Goal: Information Seeking & Learning: Compare options

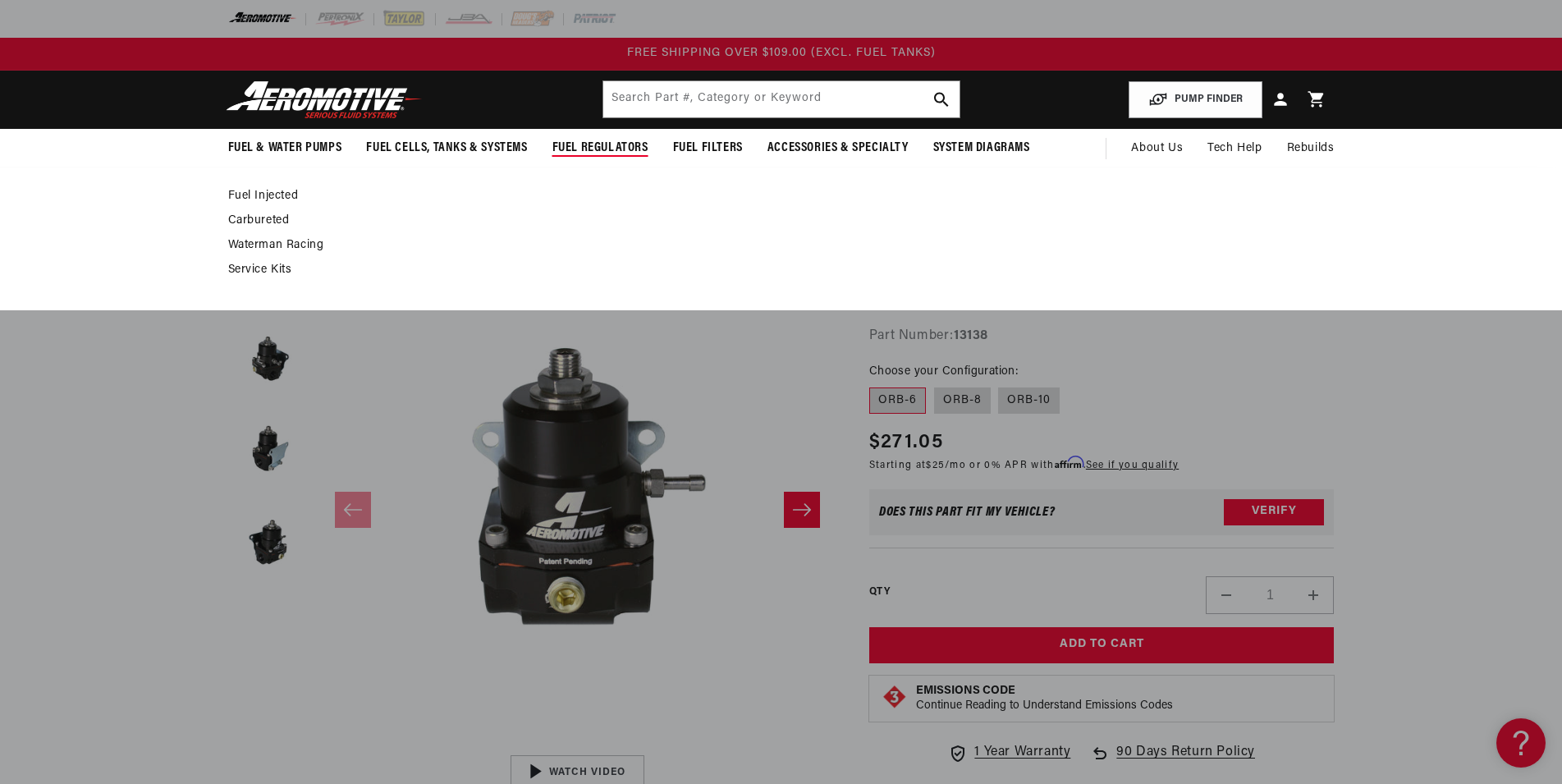
click at [590, 141] on span "Fuel Regulators" at bounding box center [601, 148] width 96 height 17
click at [286, 193] on link "Fuel Injected" at bounding box center [773, 195] width 1090 height 15
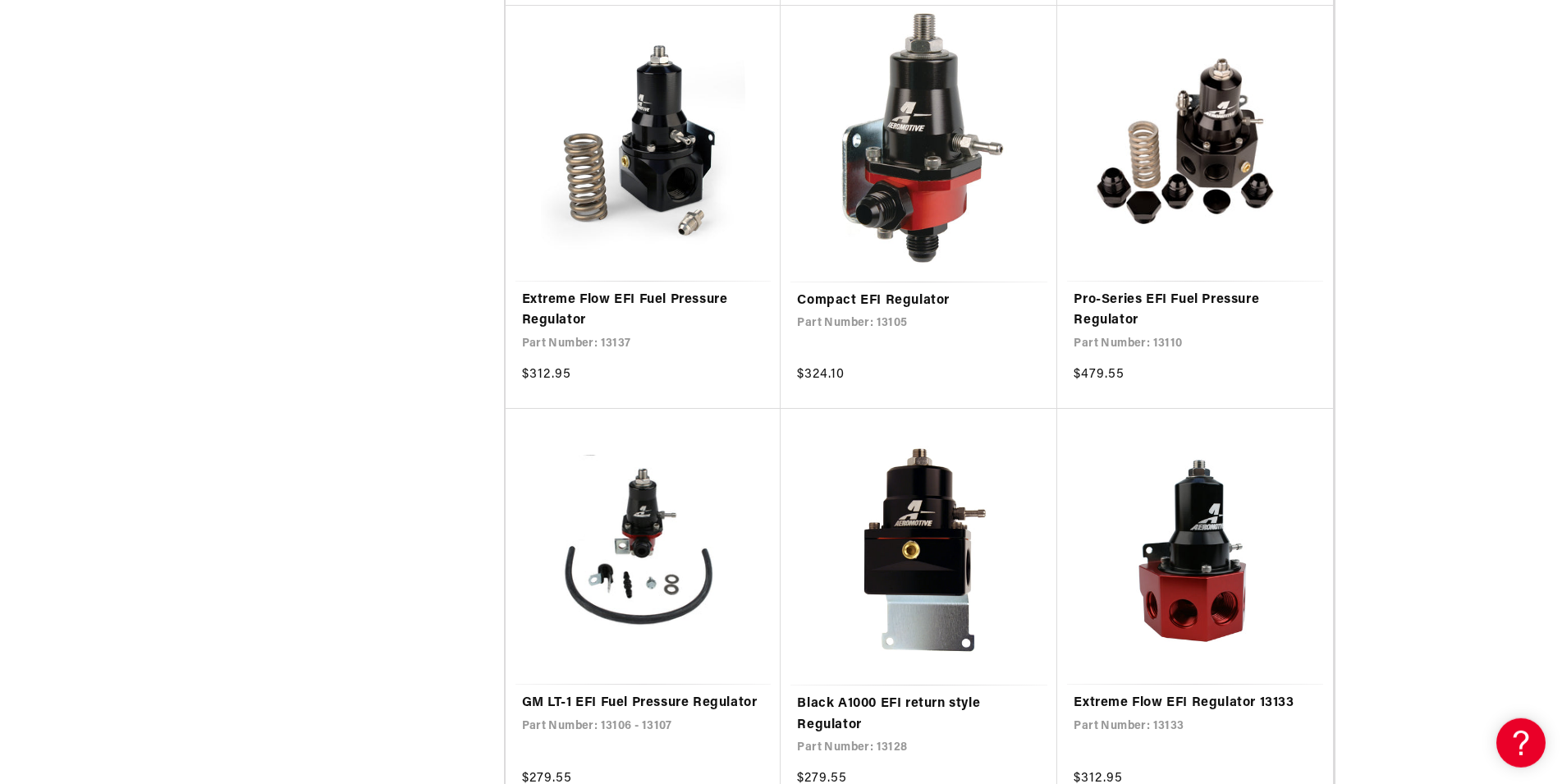
scroll to position [2176, 0]
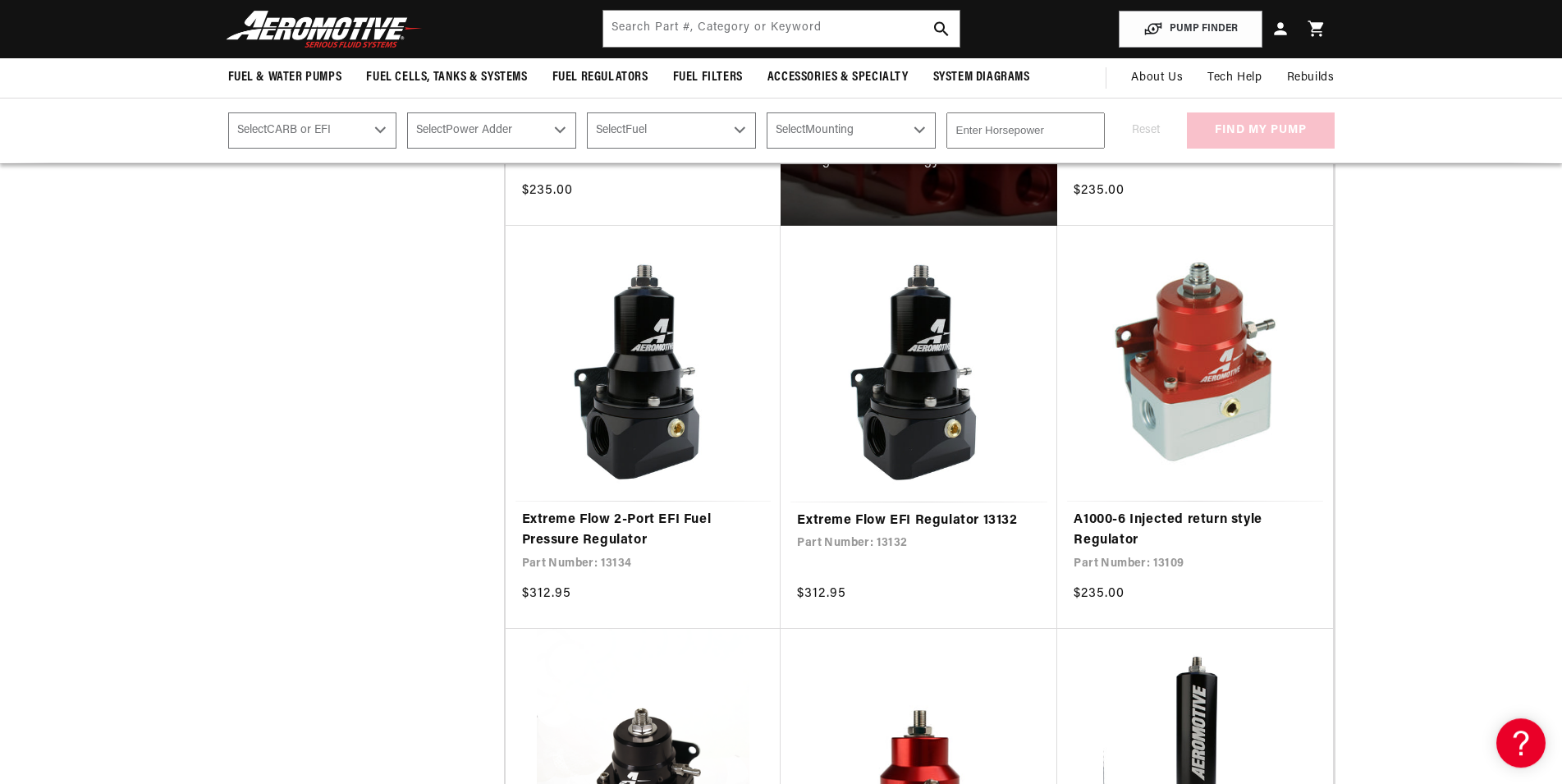
scroll to position [1089, 0]
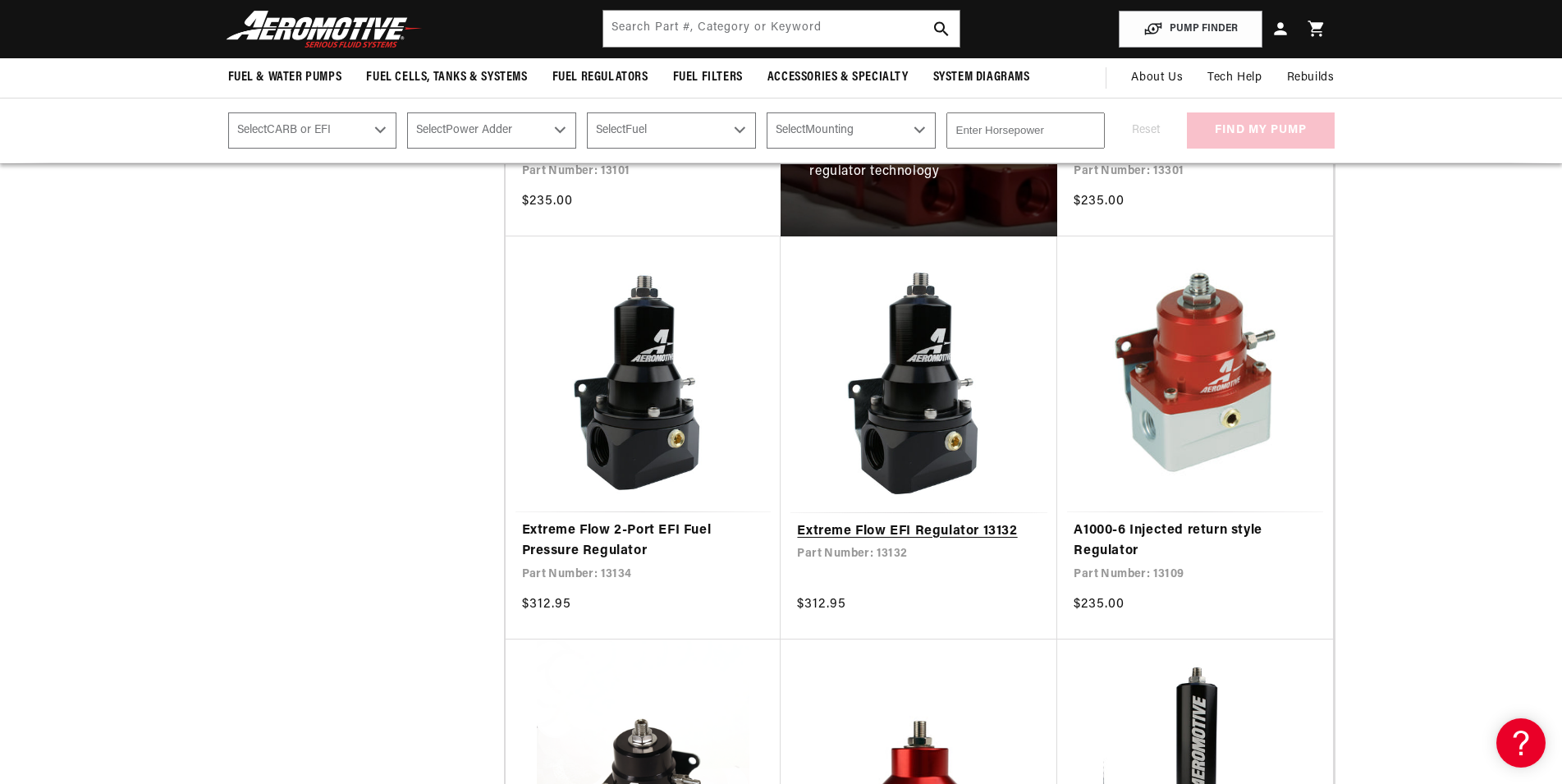
click at [877, 524] on link "Extreme Flow EFI Regulator 13132" at bounding box center [918, 532] width 244 height 22
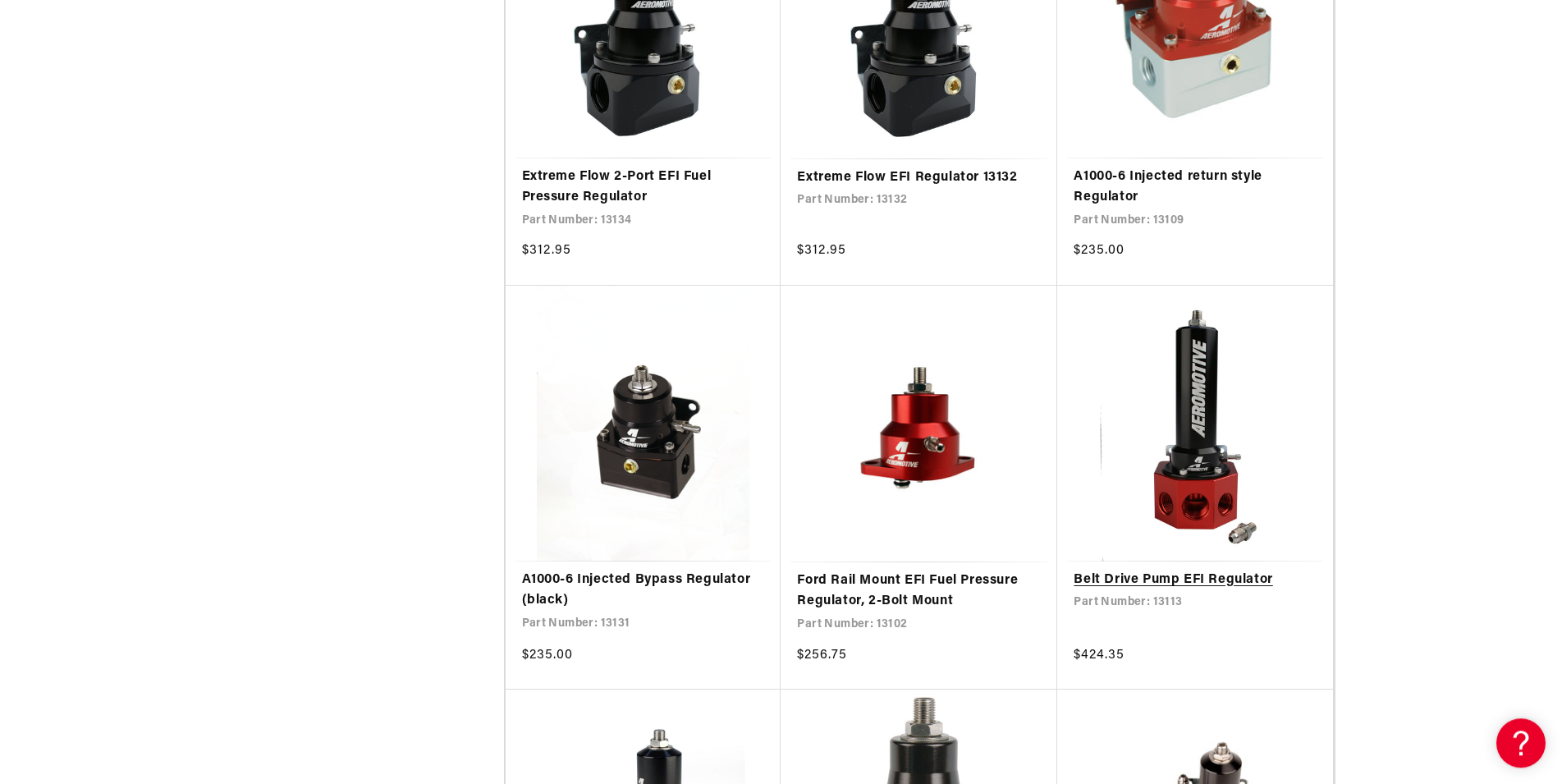
scroll to position [1507, 0]
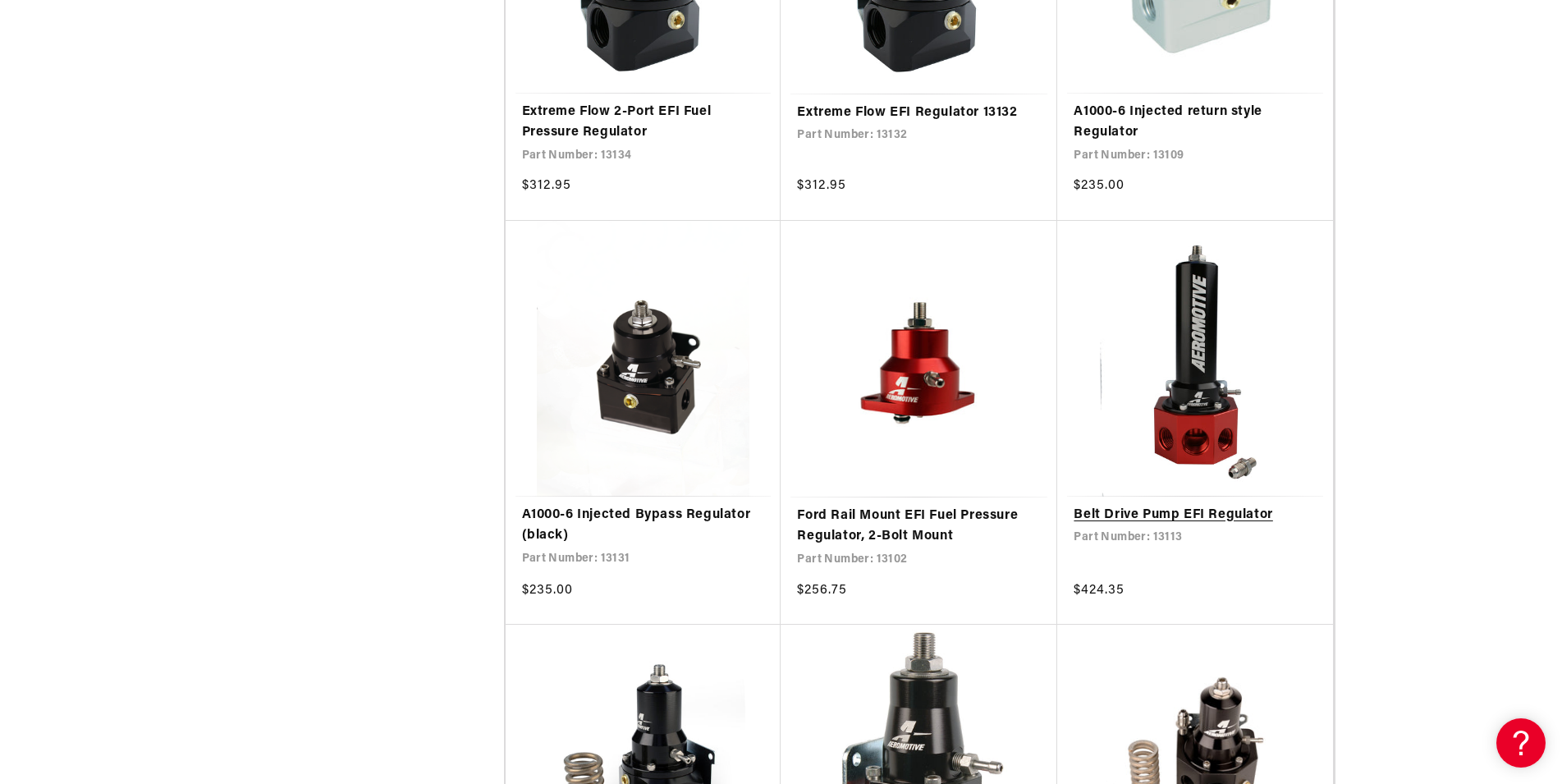
click at [1173, 516] on link "Belt Drive Pump EFI Regulator" at bounding box center [1195, 515] width 243 height 22
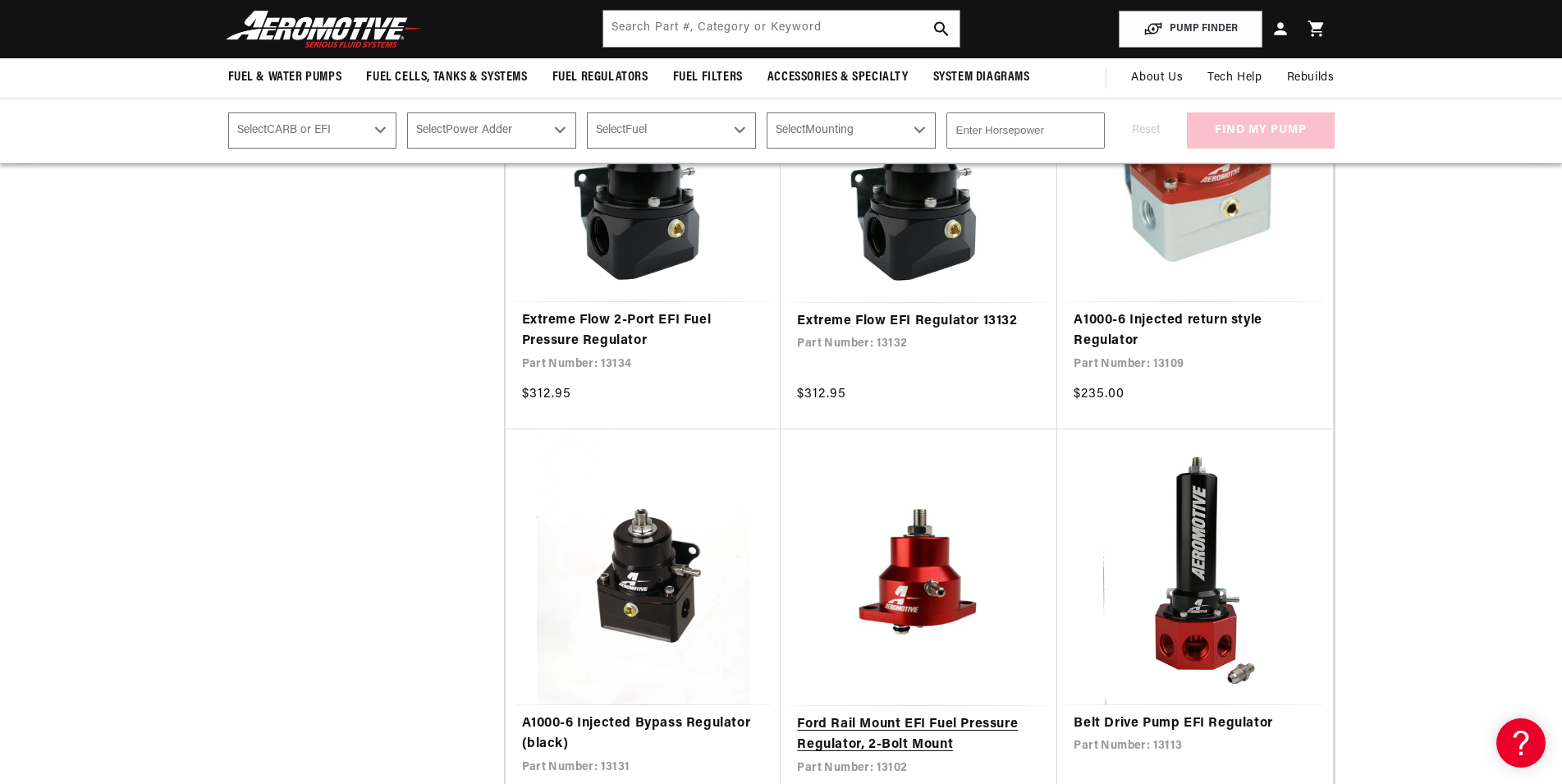
scroll to position [1172, 0]
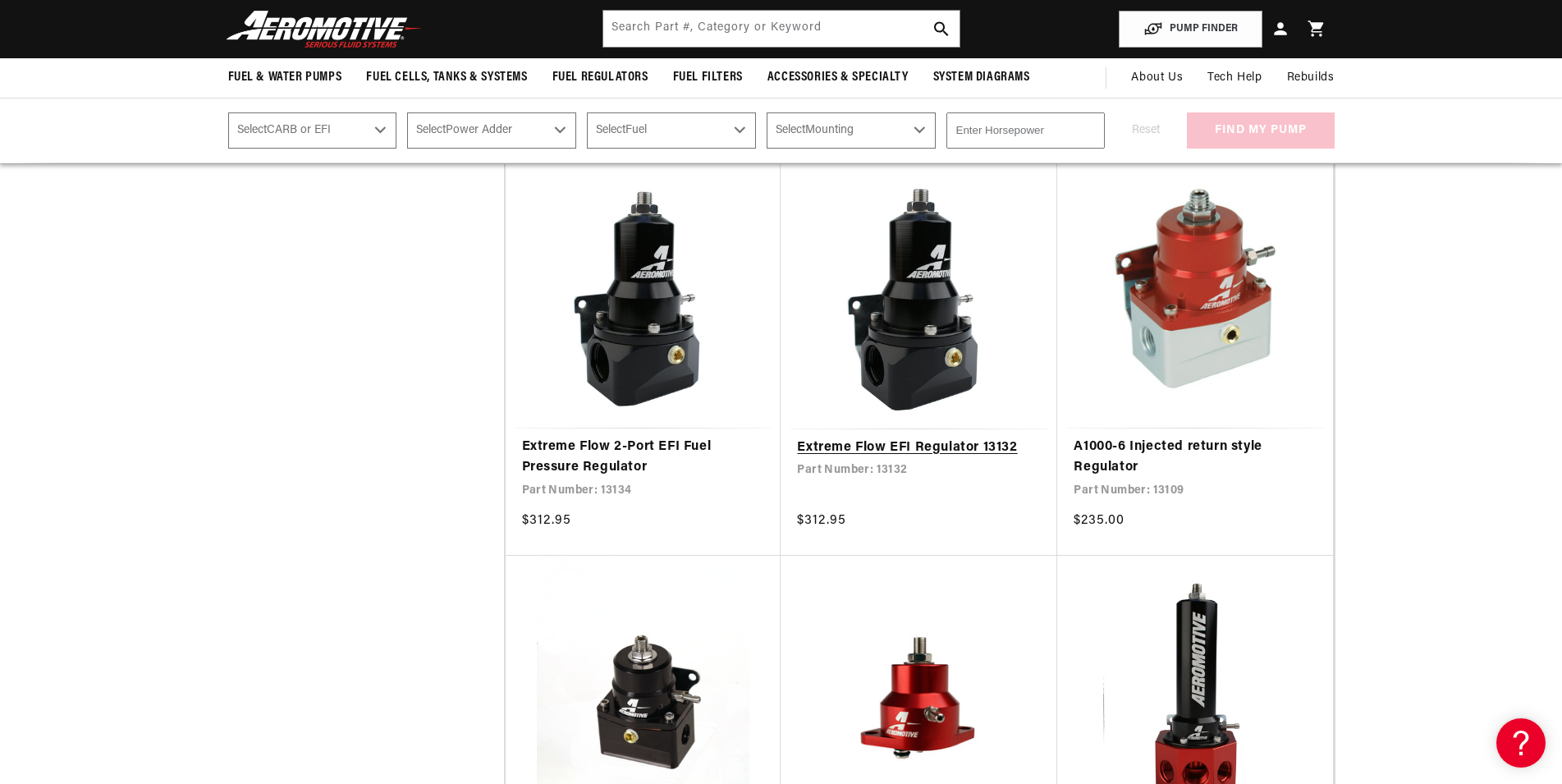
click at [917, 443] on link "Extreme Flow EFI Regulator 13132" at bounding box center [918, 448] width 244 height 22
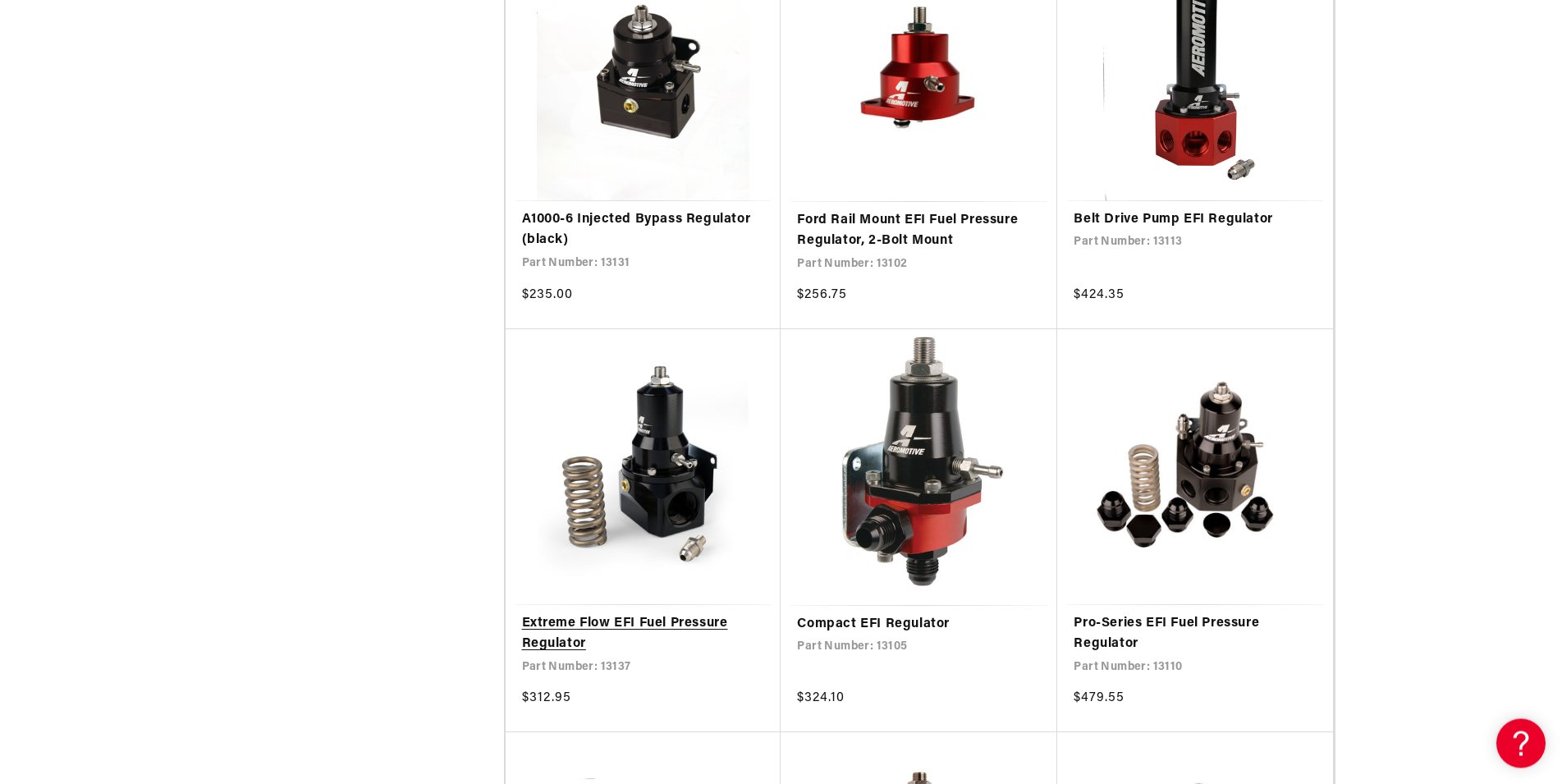
scroll to position [1842, 0]
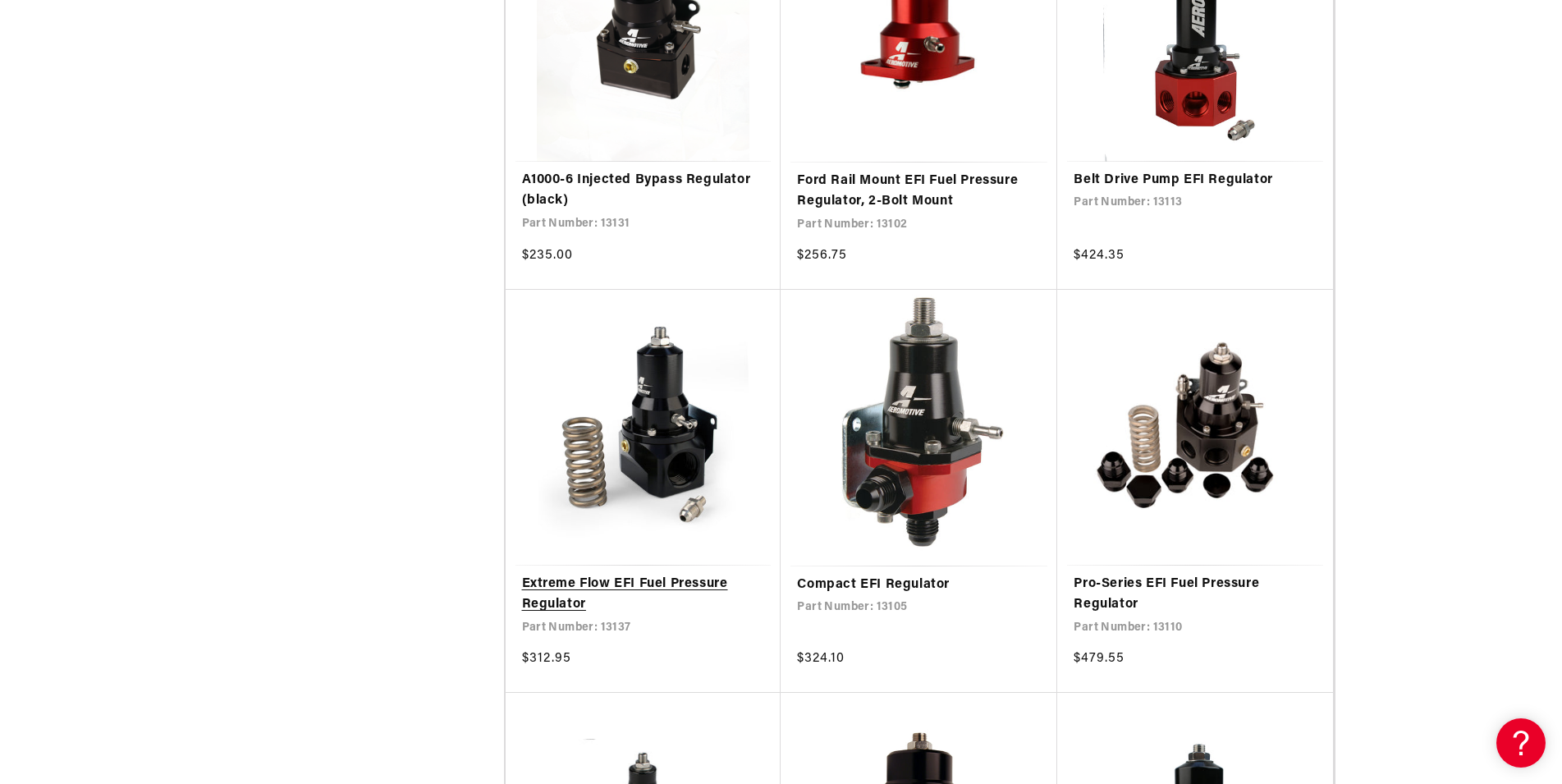
click at [593, 579] on link "Extreme Flow EFI Fuel Pressure Regulator" at bounding box center [644, 595] width 243 height 42
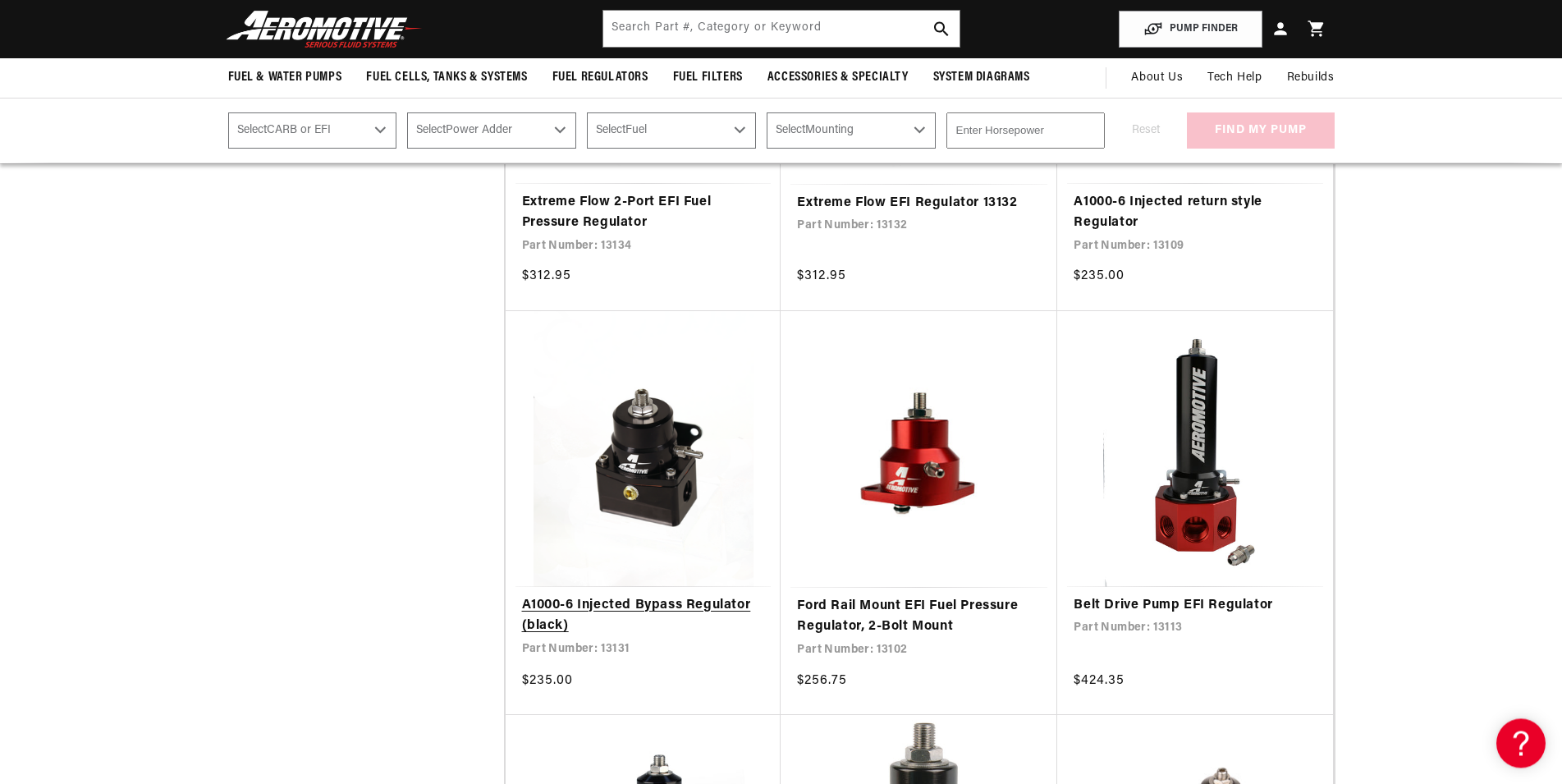
scroll to position [1256, 0]
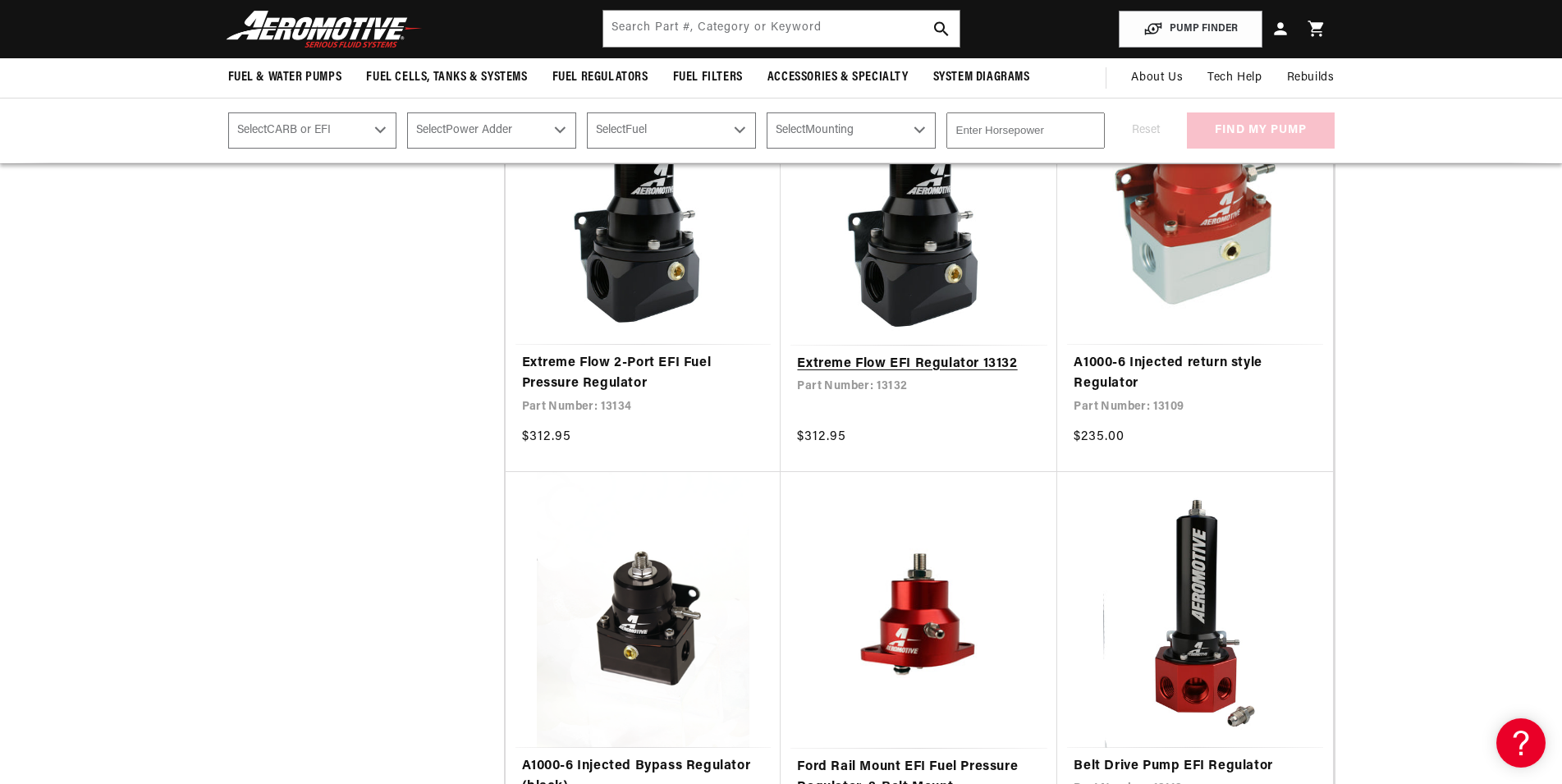
click at [849, 361] on link "Extreme Flow EFI Regulator 13132" at bounding box center [918, 364] width 244 height 22
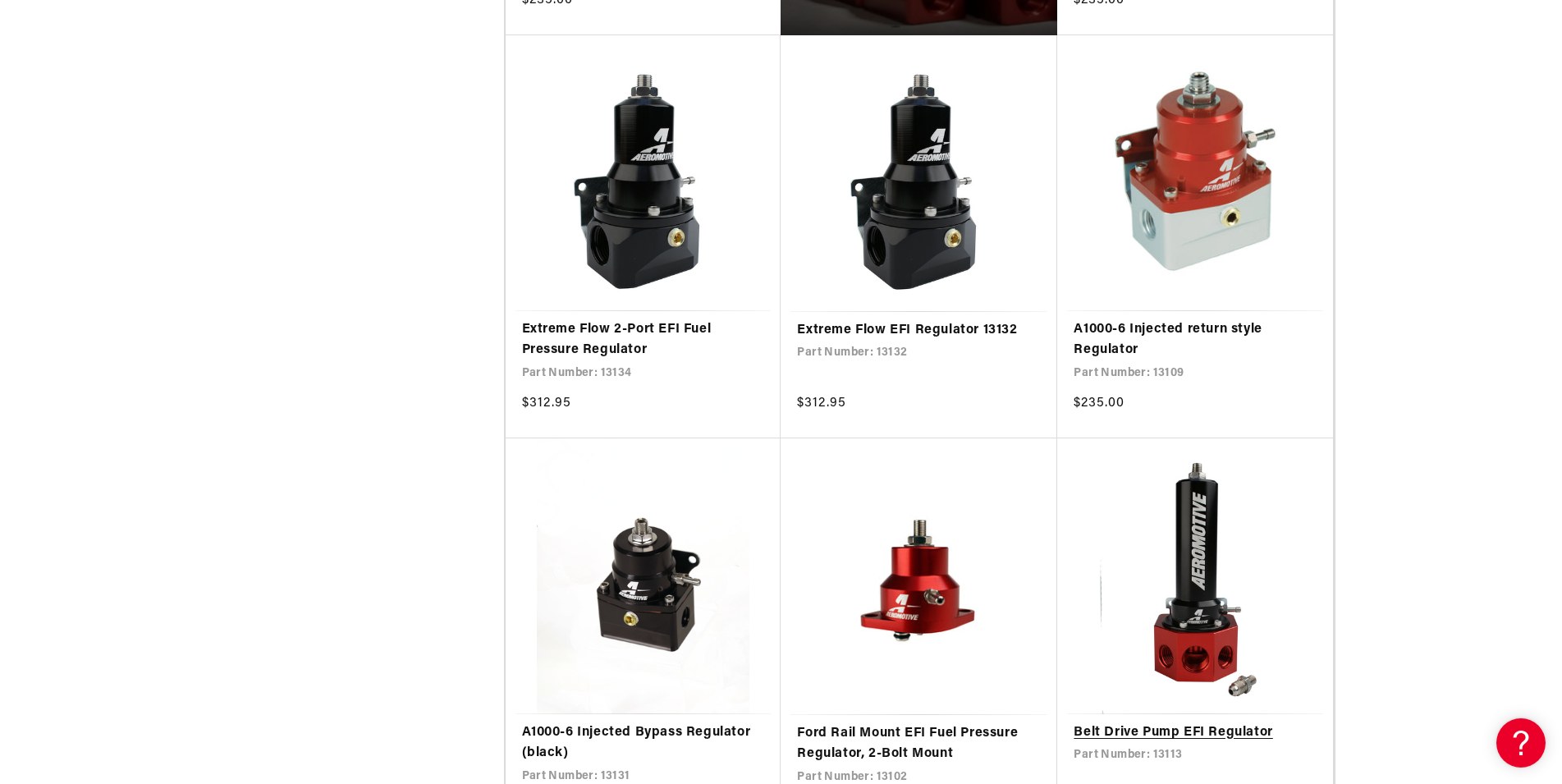
scroll to position [1340, 0]
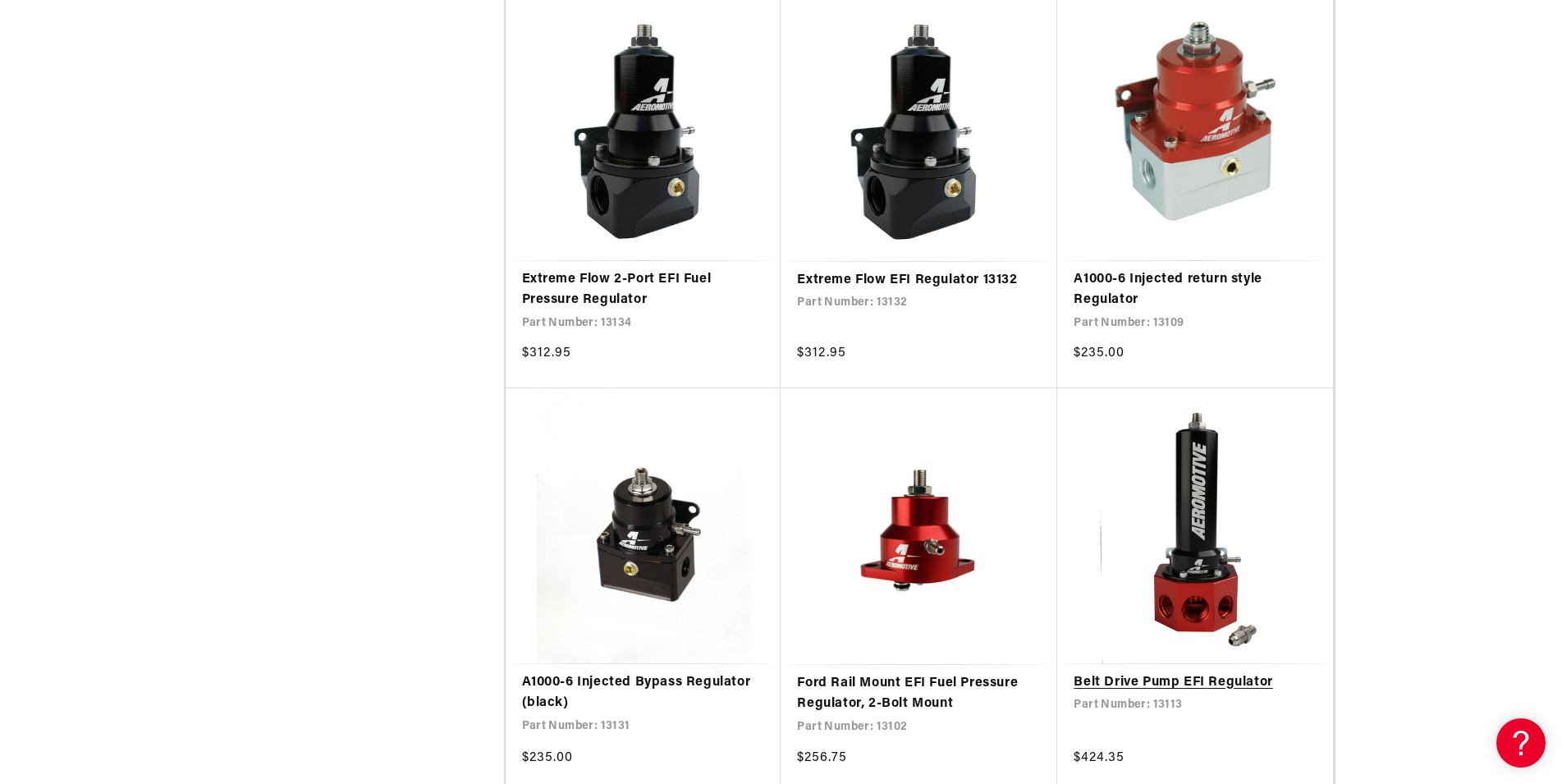
click at [1193, 672] on link "Belt Drive Pump EFI Regulator" at bounding box center [1195, 682] width 243 height 22
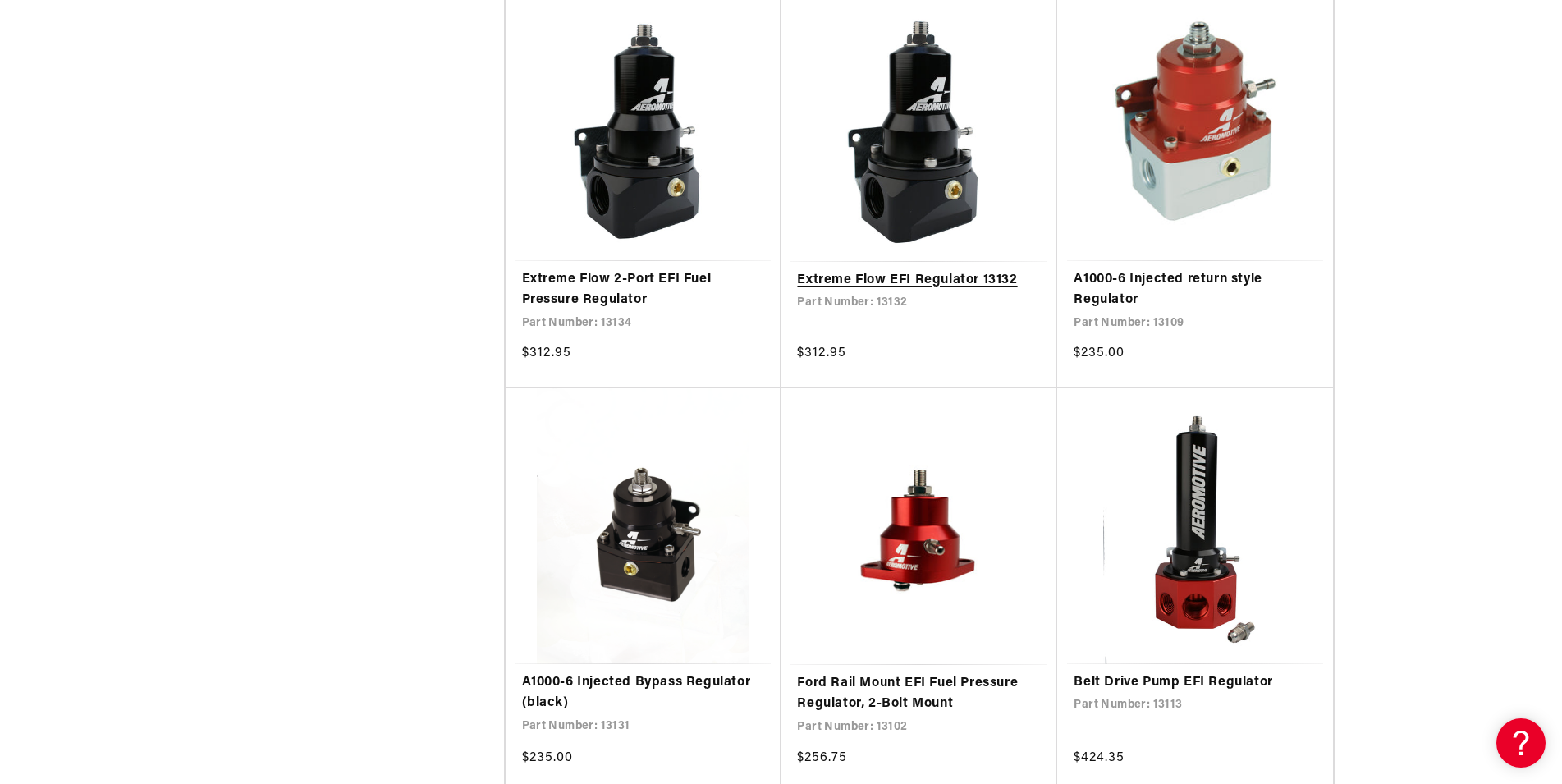
click at [853, 275] on link "Extreme Flow EFI Regulator 13132" at bounding box center [918, 281] width 244 height 22
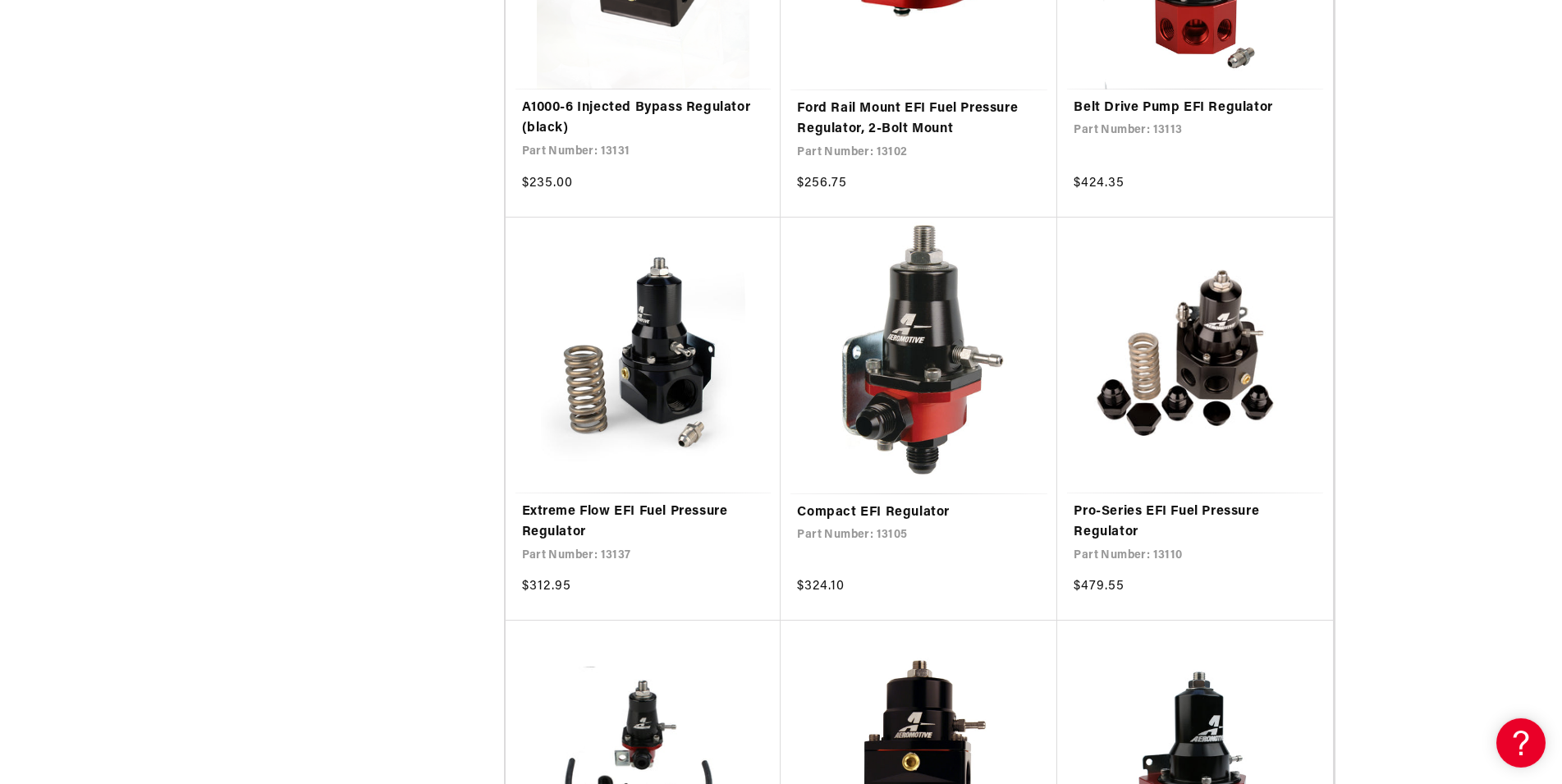
scroll to position [2009, 0]
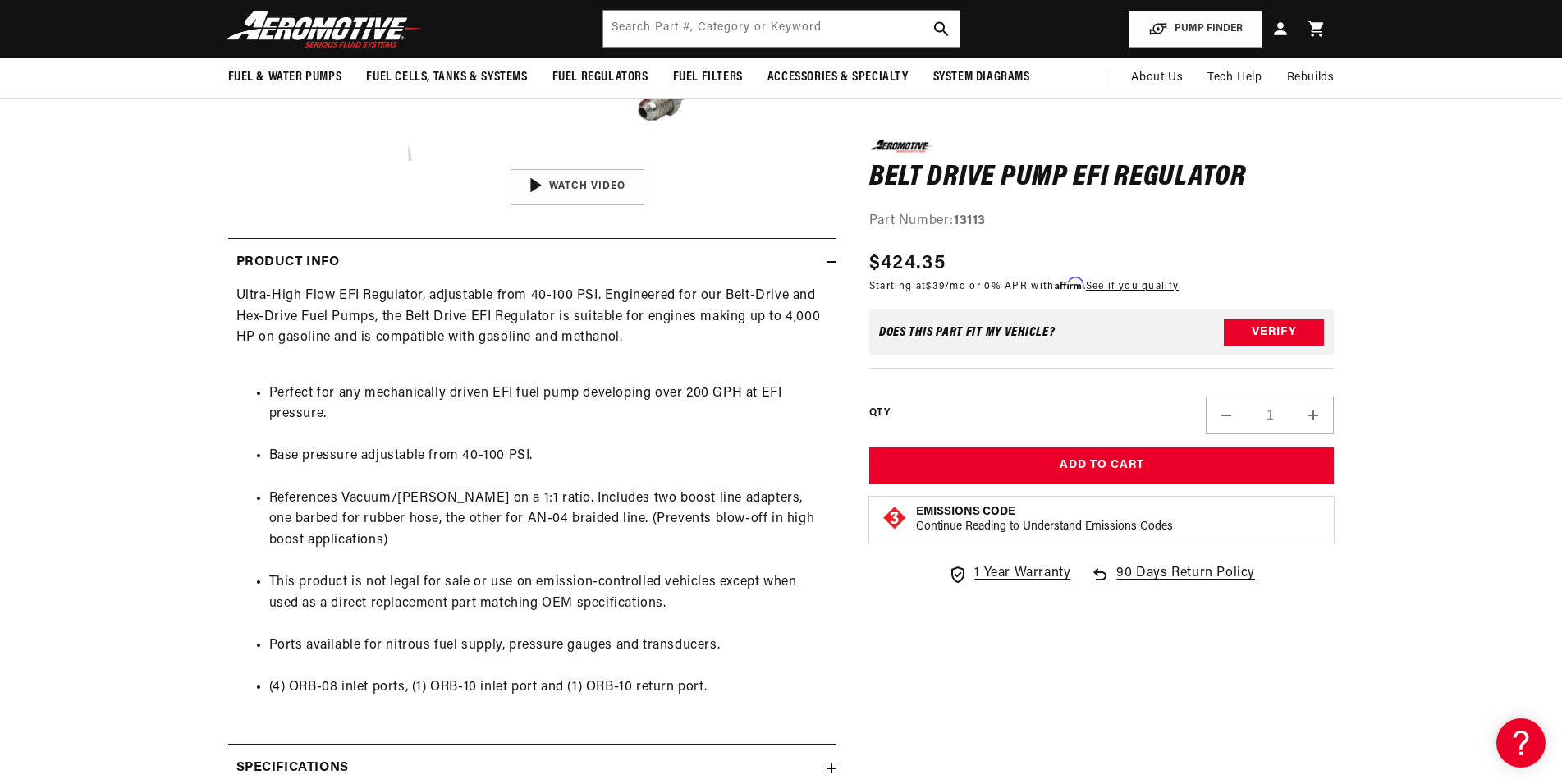
scroll to position [418, 0]
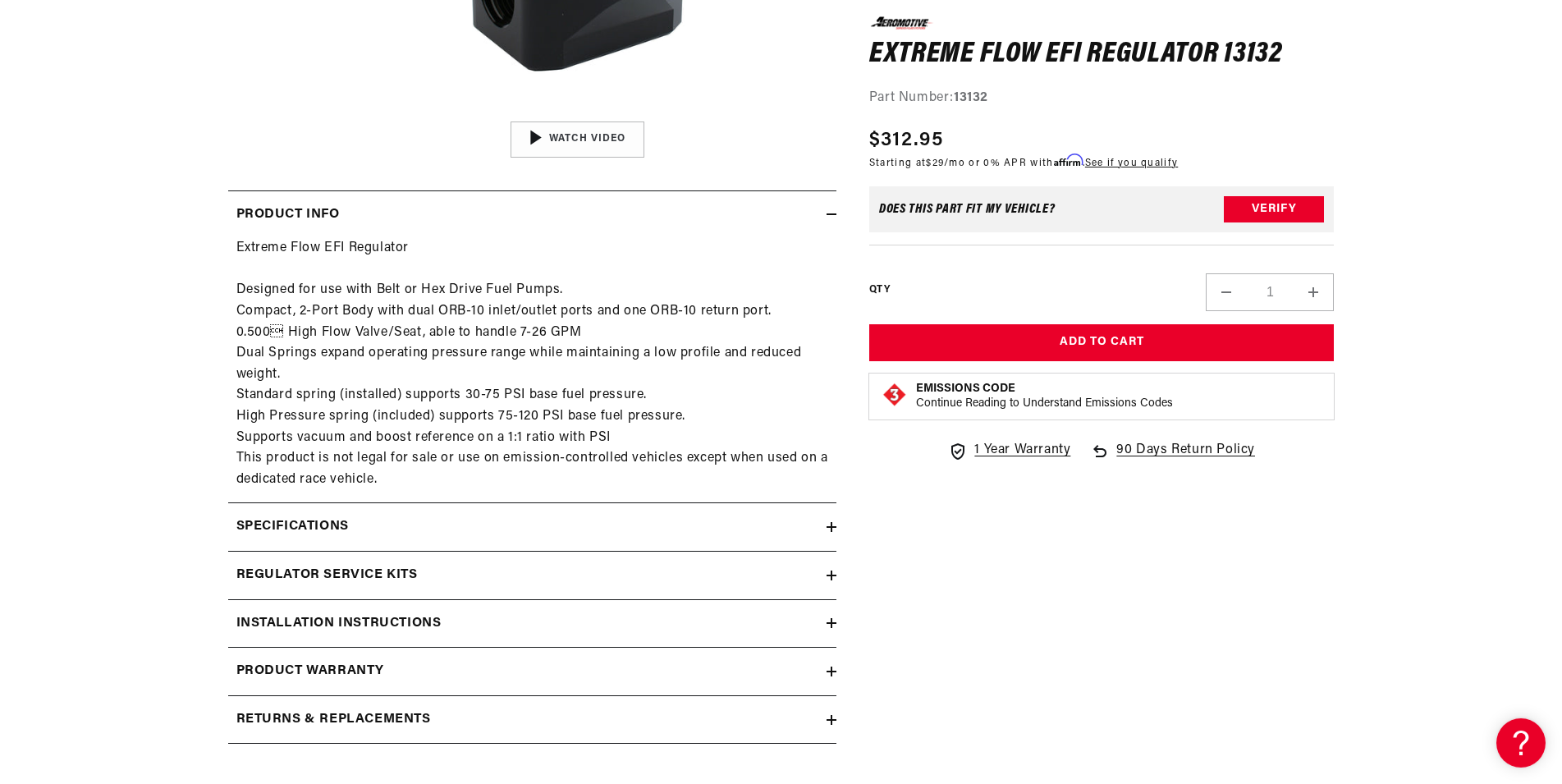
scroll to position [670, 0]
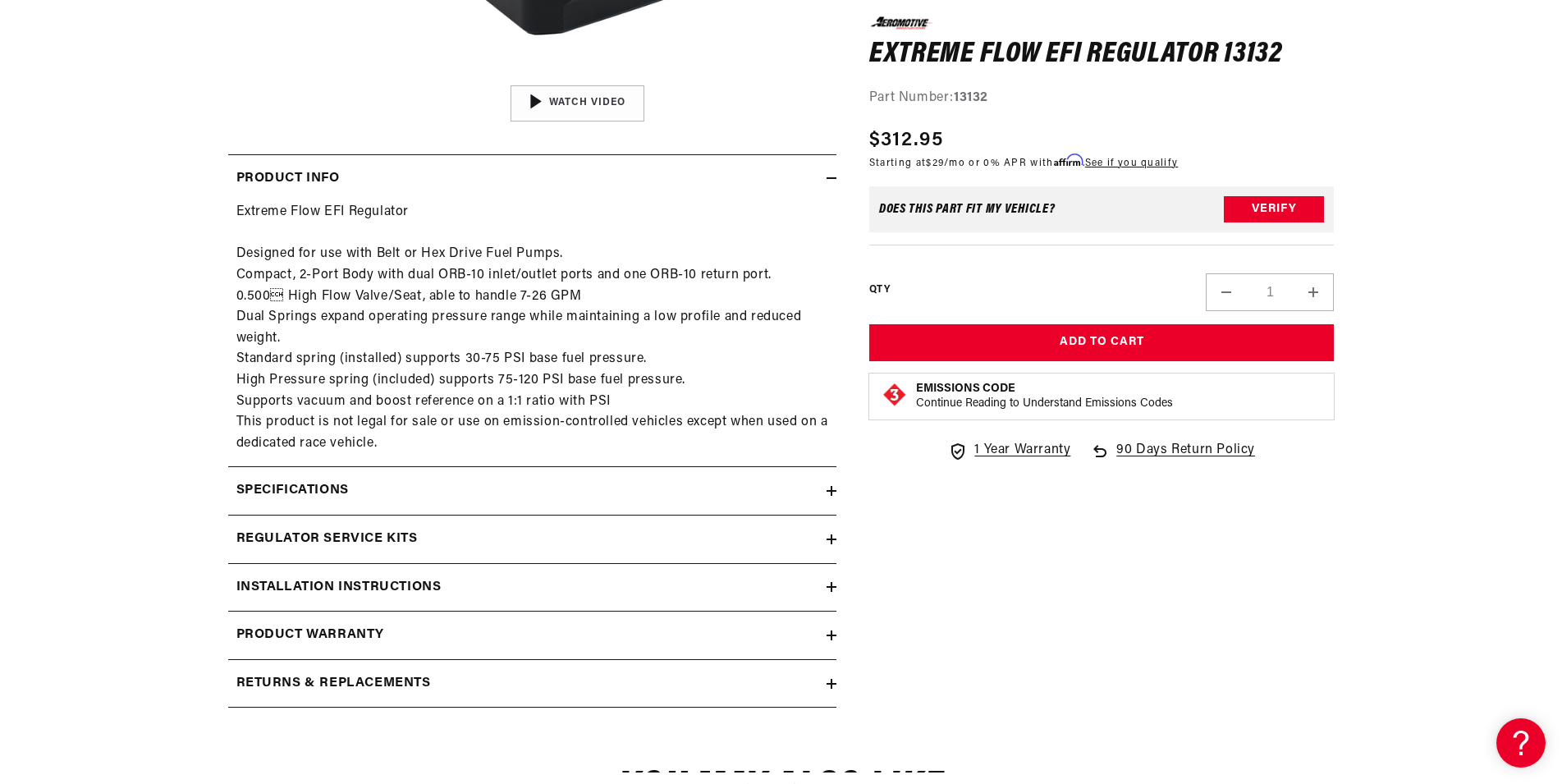
click at [826, 485] on summary "Specifications" at bounding box center [532, 491] width 608 height 47
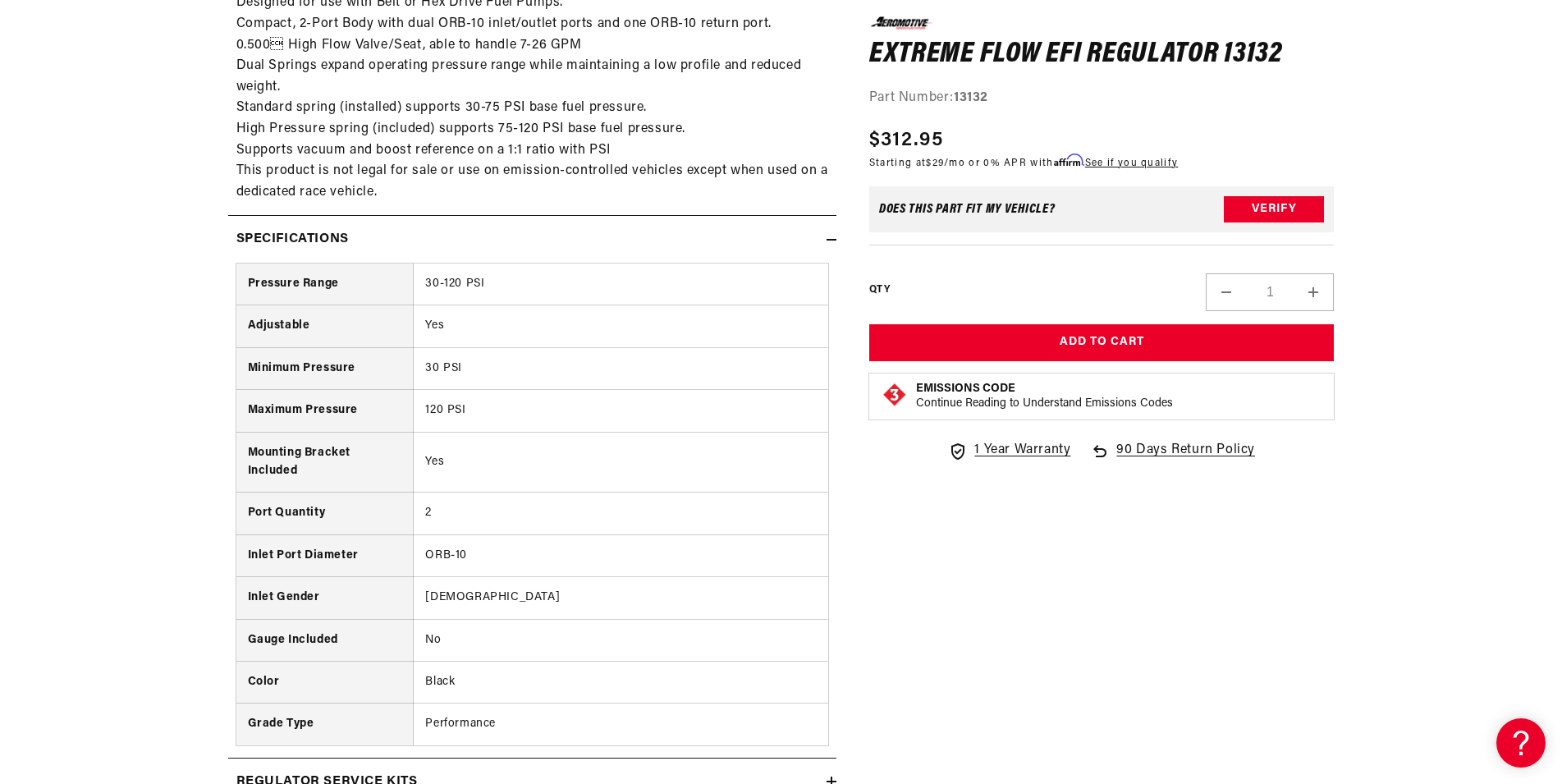
scroll to position [1256, 0]
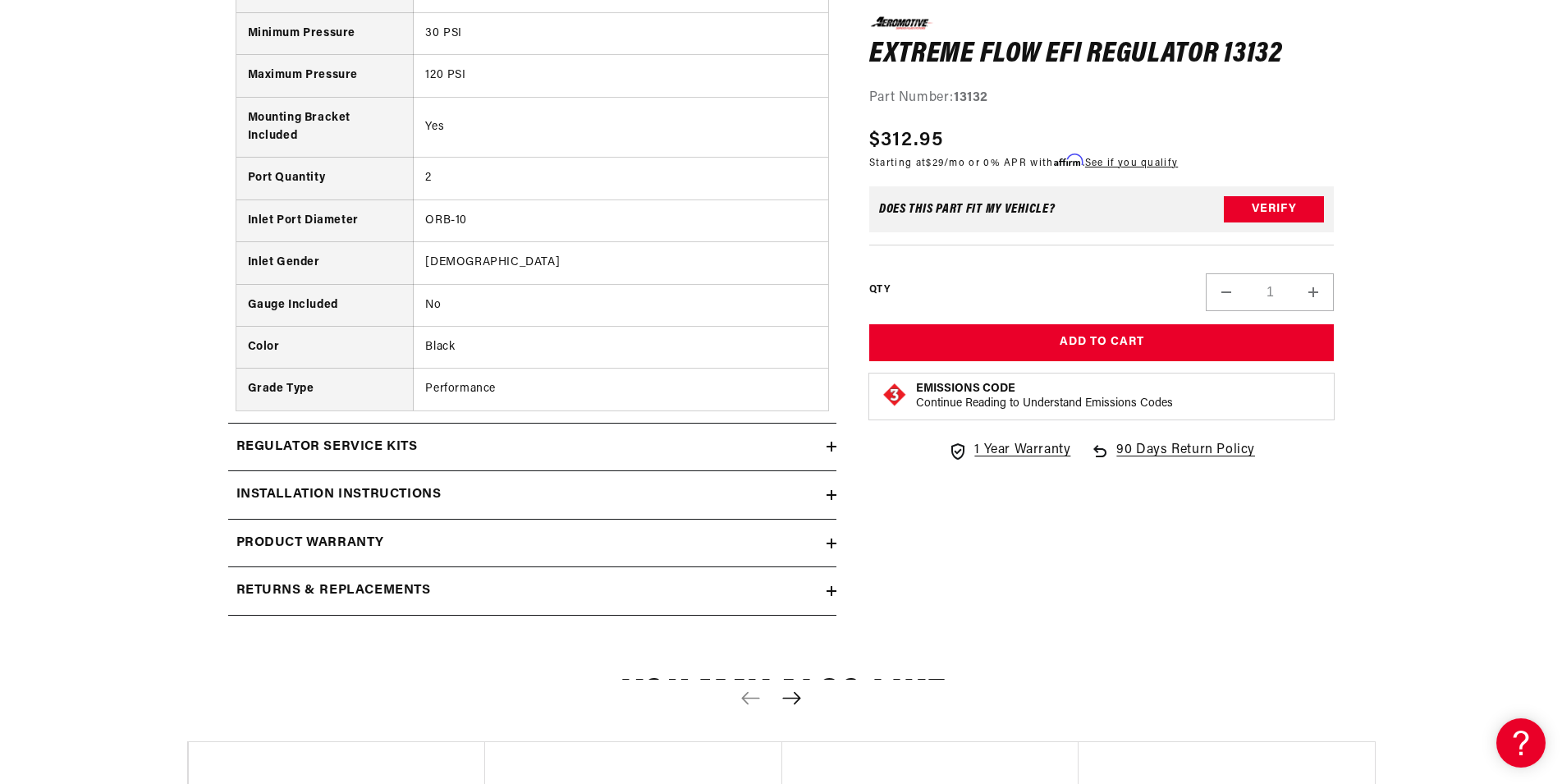
click at [735, 443] on div "Regulator Service Kits" at bounding box center [527, 447] width 598 height 22
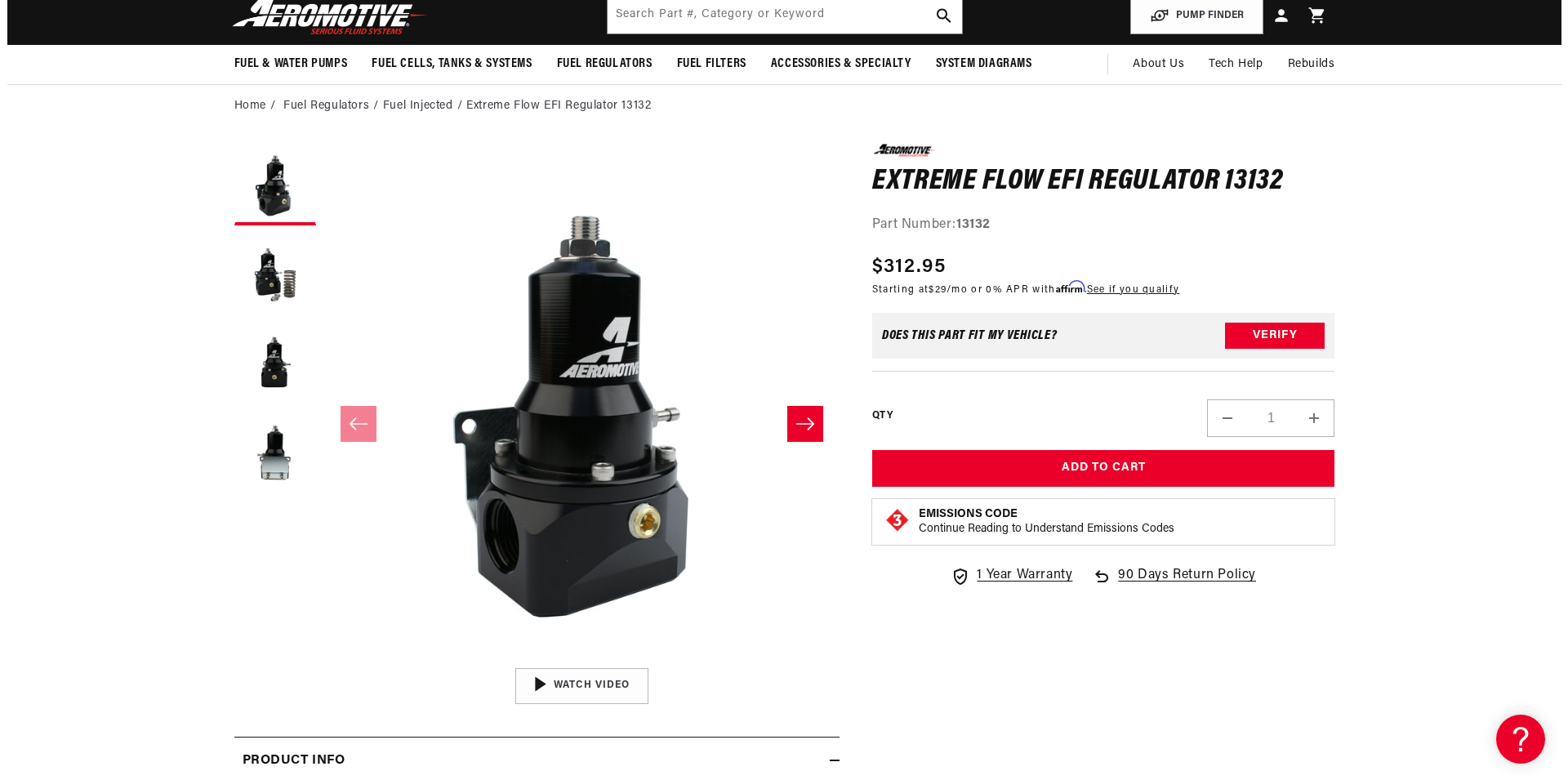
scroll to position [0, 0]
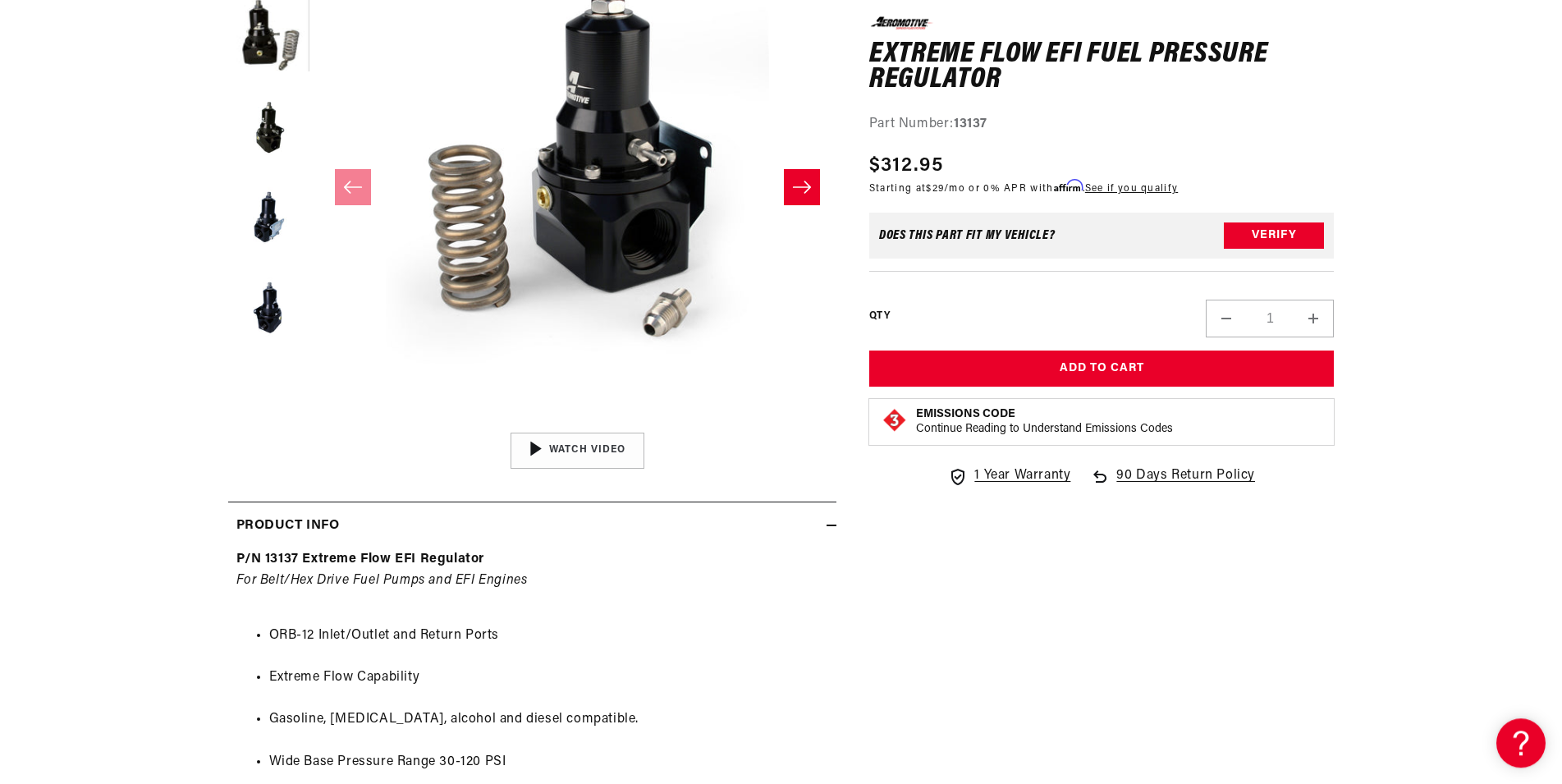
scroll to position [335, 0]
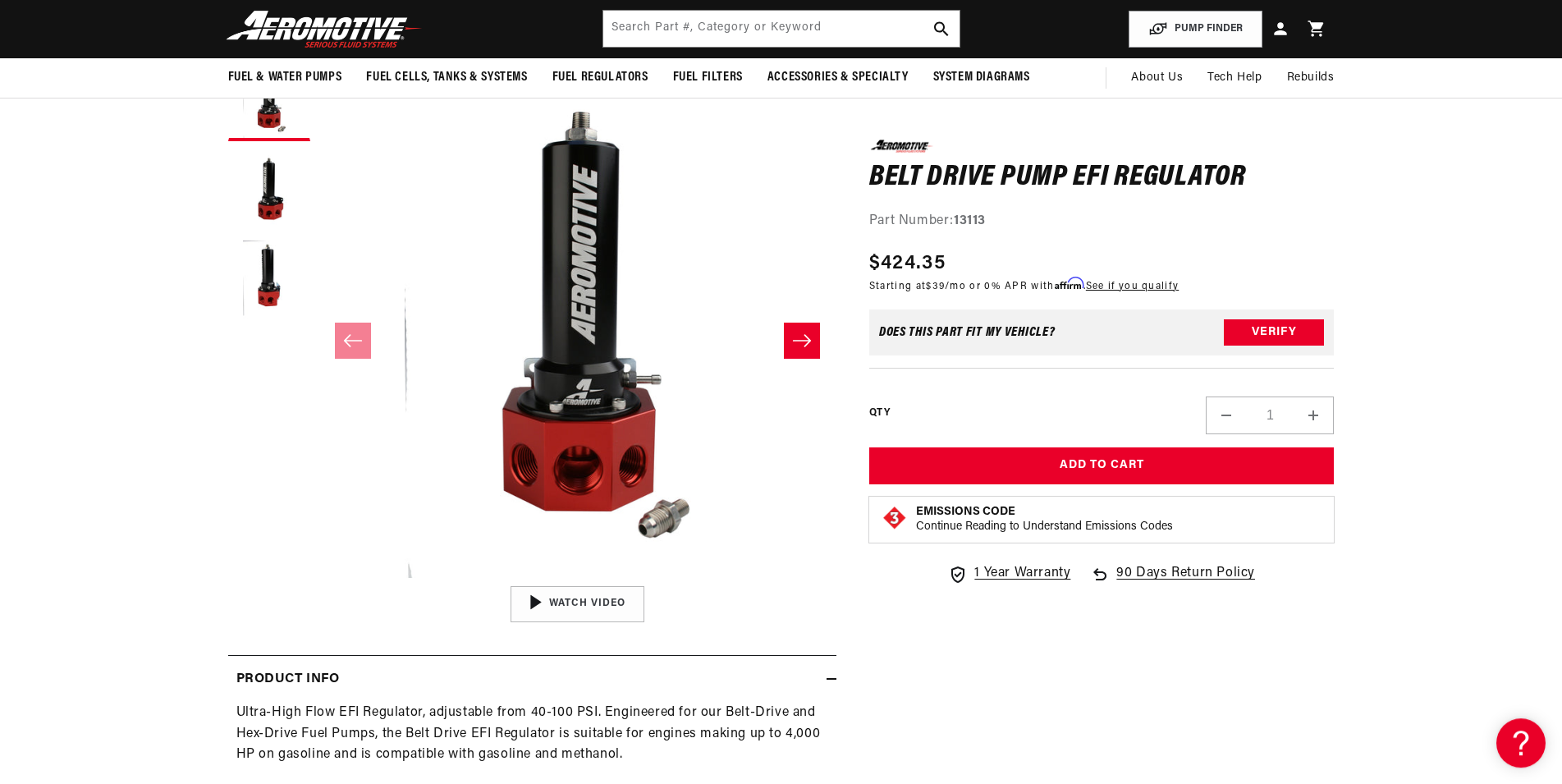
scroll to position [168, 0]
